Goal: Information Seeking & Learning: Compare options

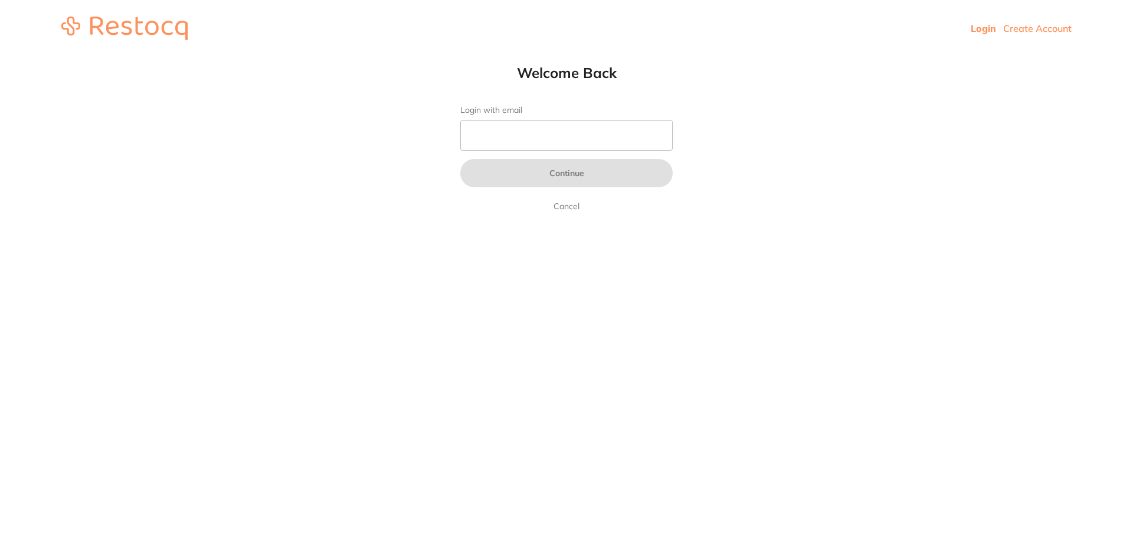
type input "b@[DOMAIN_NAME]"
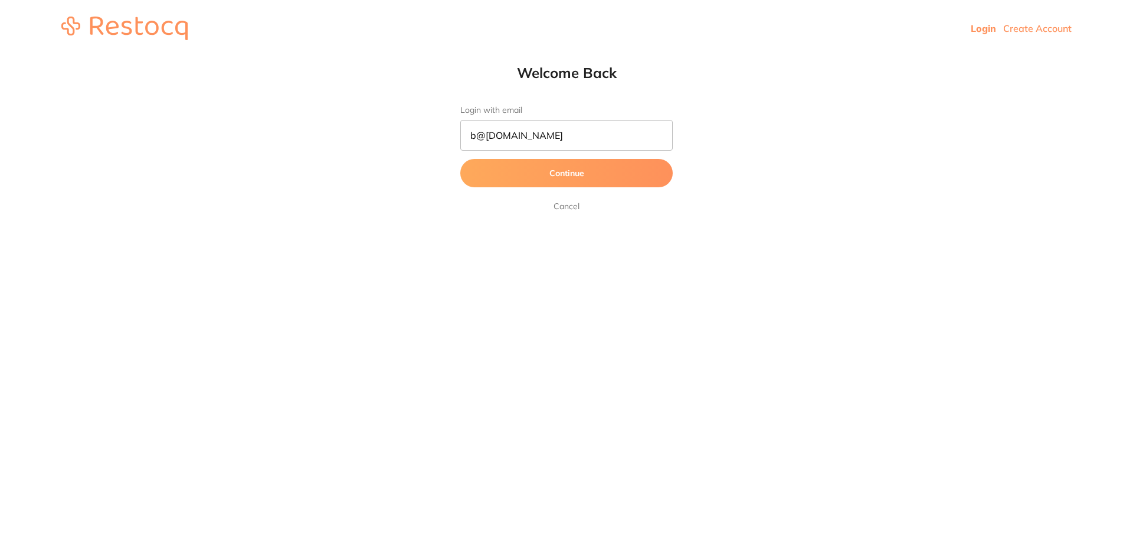
click at [553, 168] on button "Continue" at bounding box center [566, 173] width 213 height 28
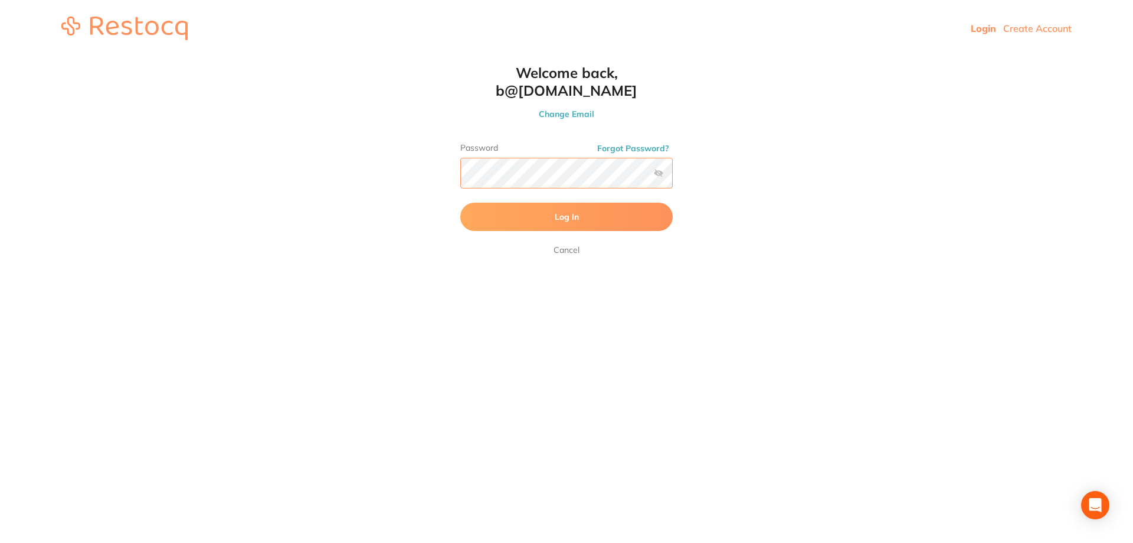
click at [460, 202] on button "Log In" at bounding box center [566, 216] width 213 height 28
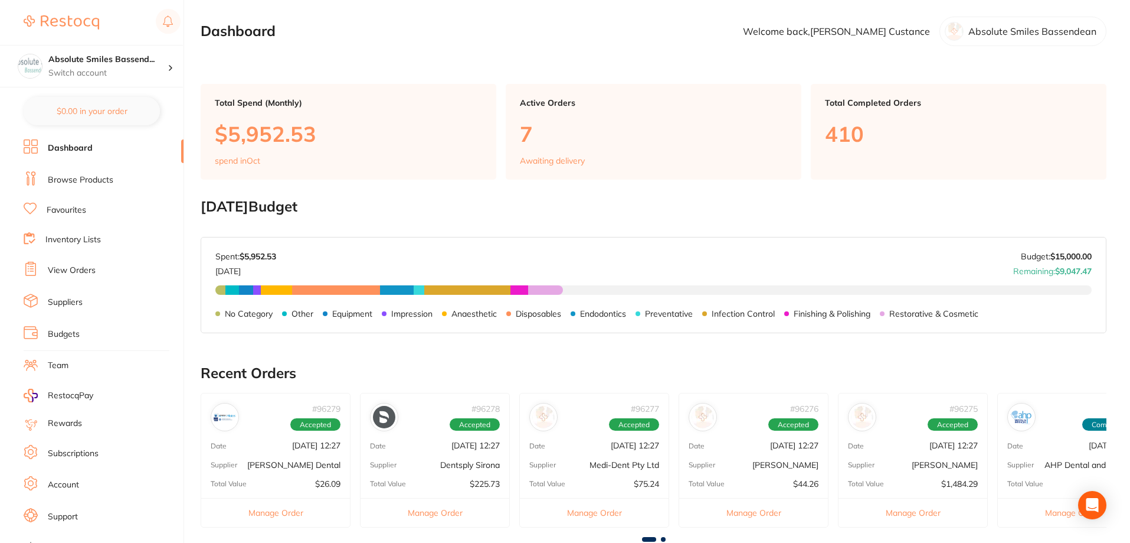
click at [74, 178] on link "Browse Products" at bounding box center [81, 180] width 66 height 12
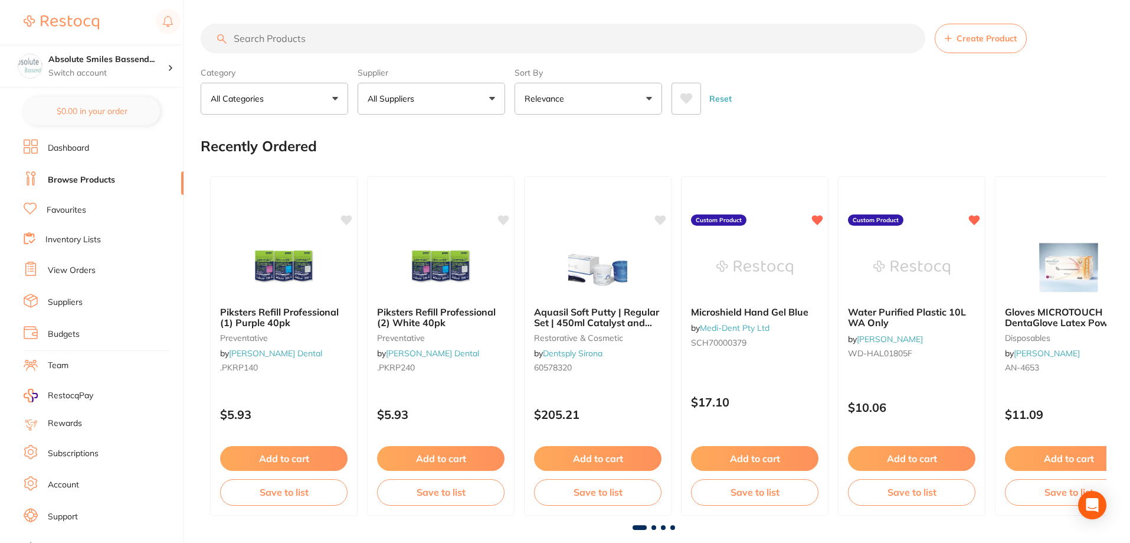
click at [312, 39] on input "search" at bounding box center [563, 39] width 725 height 30
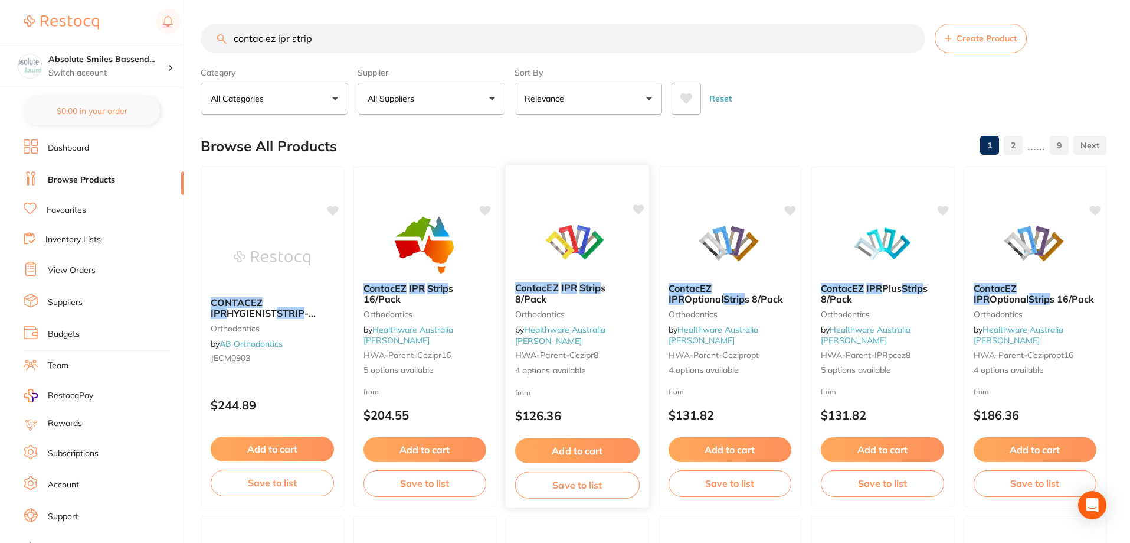
type input "contac ez ipr strip"
click at [626, 299] on b "ContacEZ IPR Strip s 8/Pack" at bounding box center [577, 293] width 125 height 22
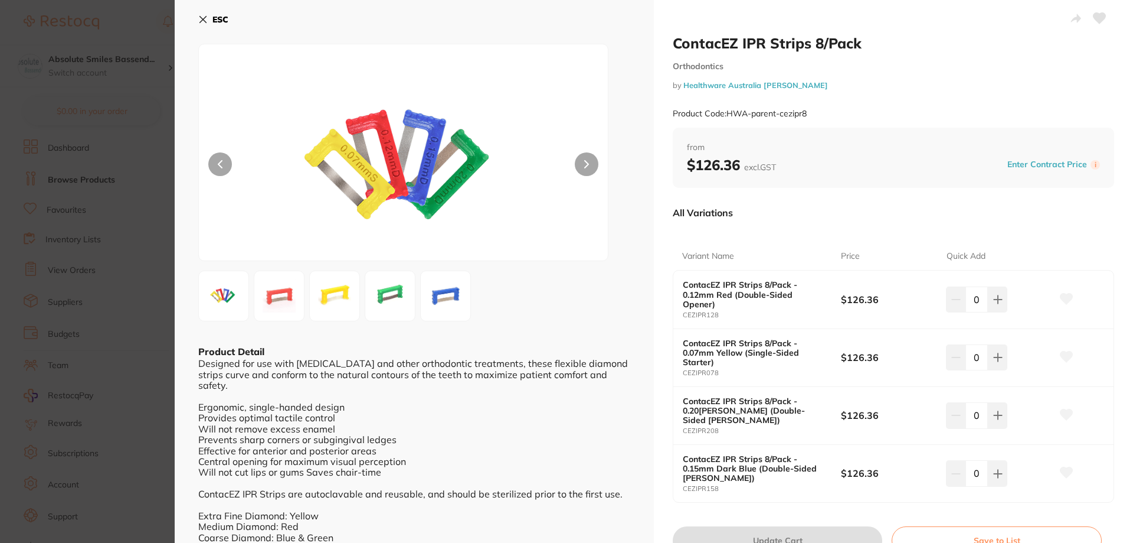
click at [213, 19] on b "ESC" at bounding box center [221, 19] width 16 height 11
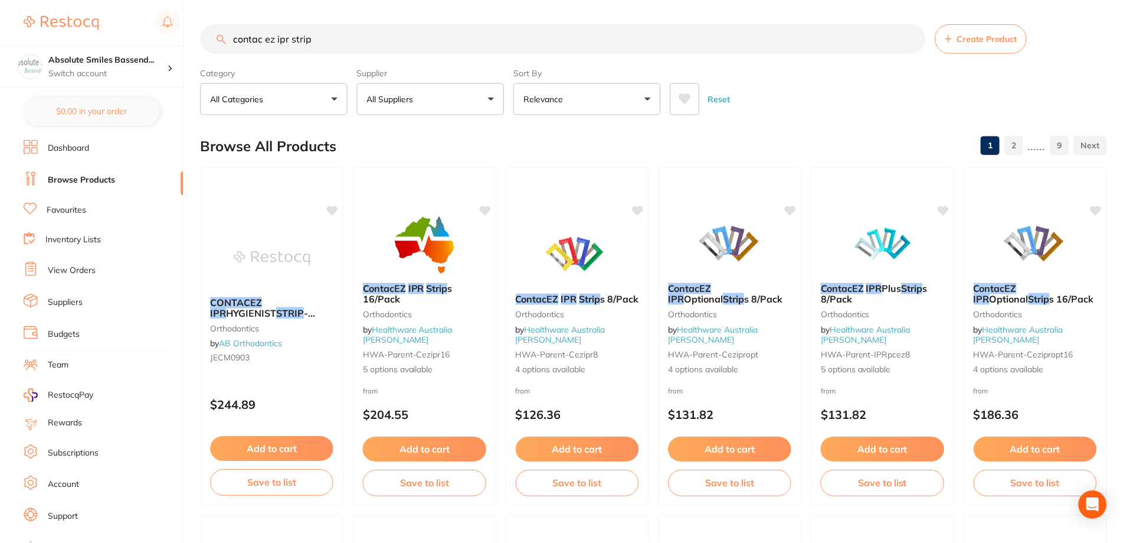
scroll to position [1, 0]
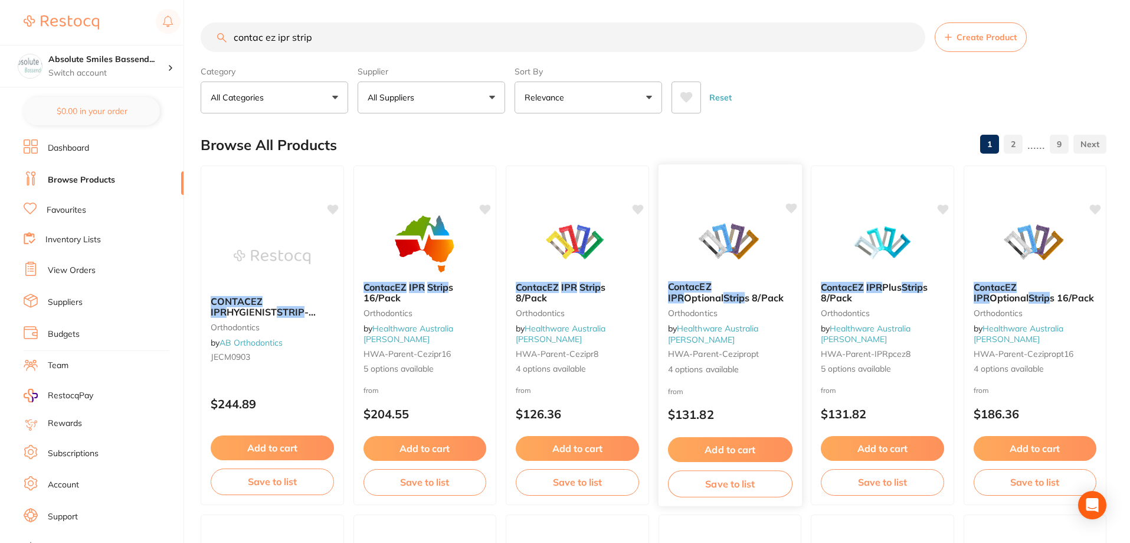
click at [767, 384] on div "from $131.82" at bounding box center [729, 405] width 143 height 43
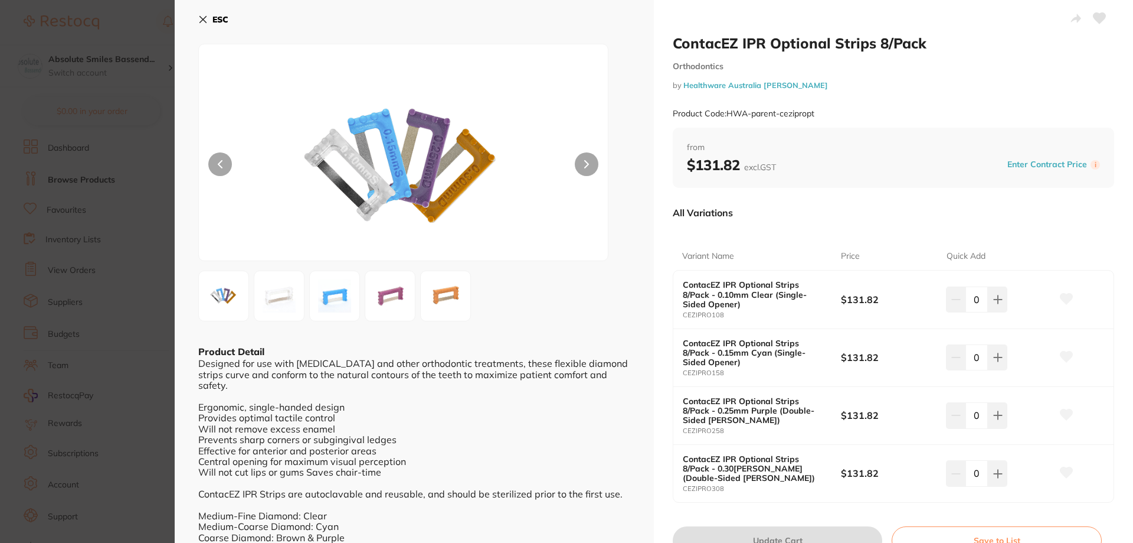
click at [205, 21] on icon at bounding box center [202, 19] width 9 height 9
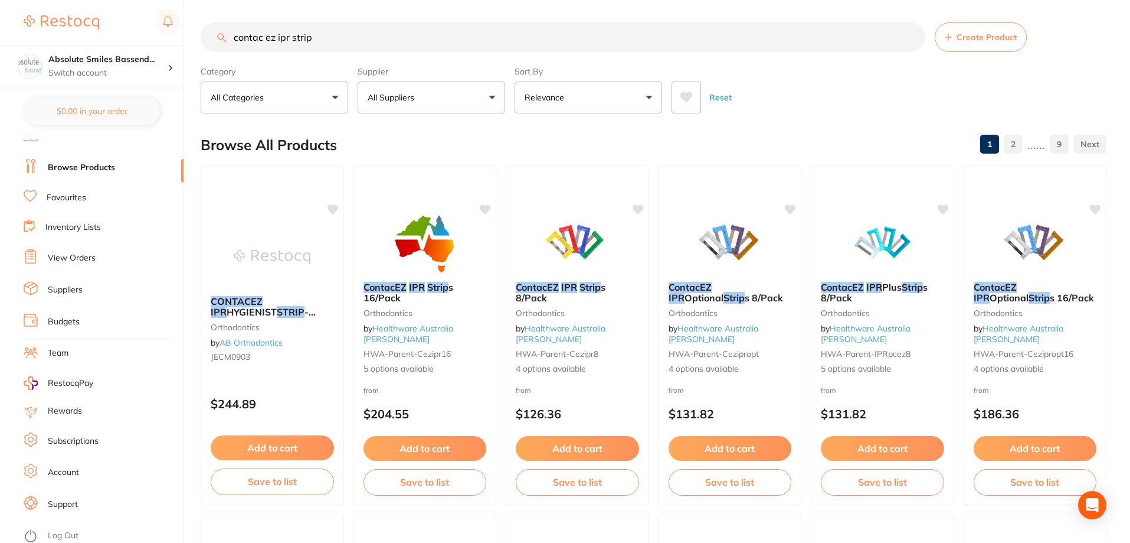
scroll to position [15, 0]
click at [75, 527] on link "Log Out" at bounding box center [63, 533] width 31 height 12
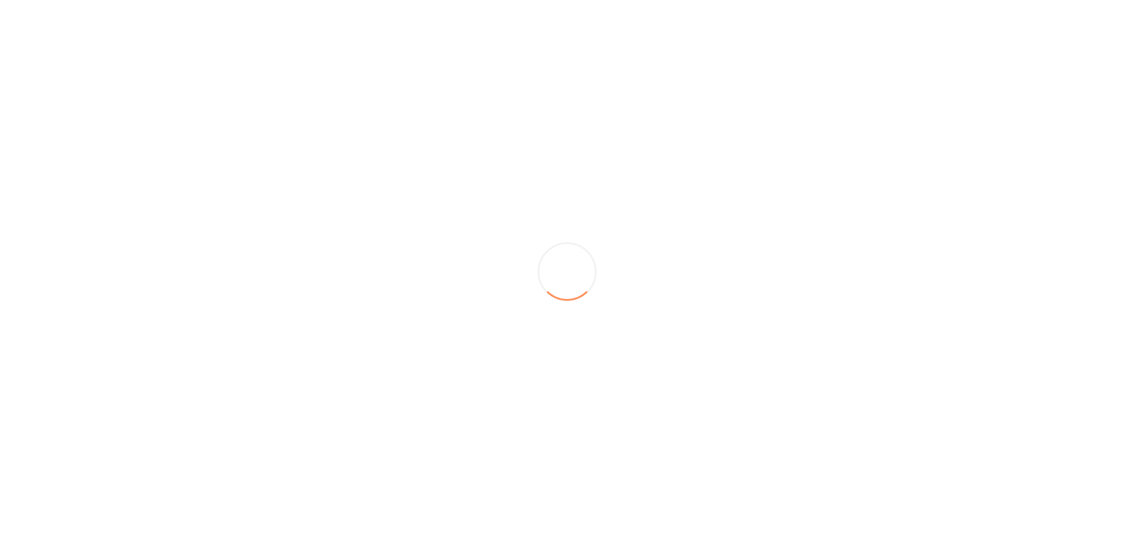
scroll to position [0, 0]
